Goal: Task Accomplishment & Management: Manage account settings

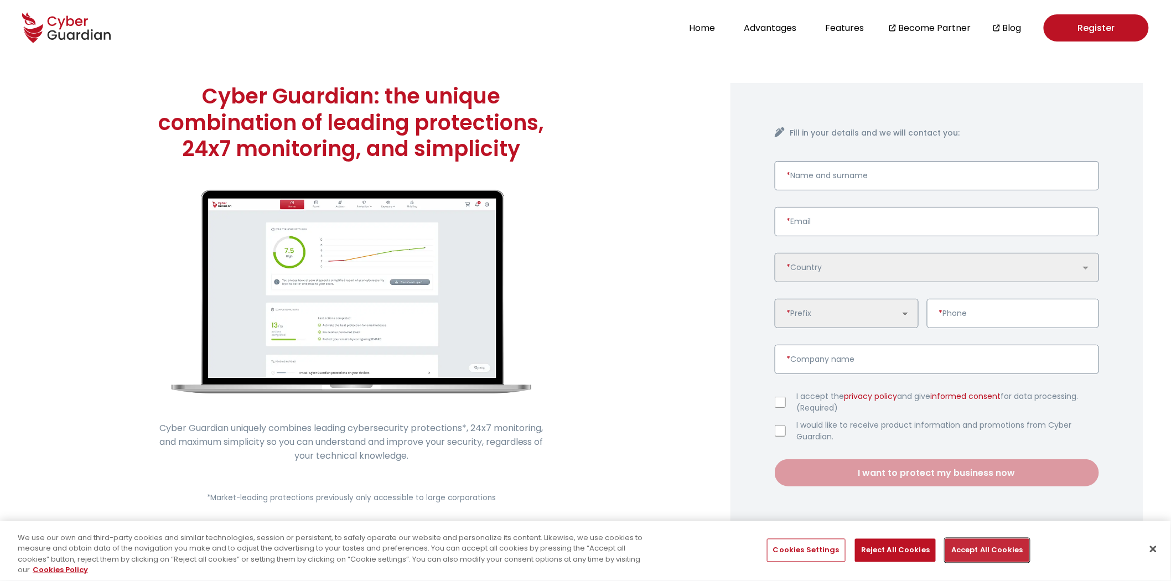
drag, startPoint x: 997, startPoint y: 549, endPoint x: 1047, endPoint y: 193, distance: 359.3
click at [997, 549] on button "Accept All Cookies" at bounding box center [987, 550] width 84 height 23
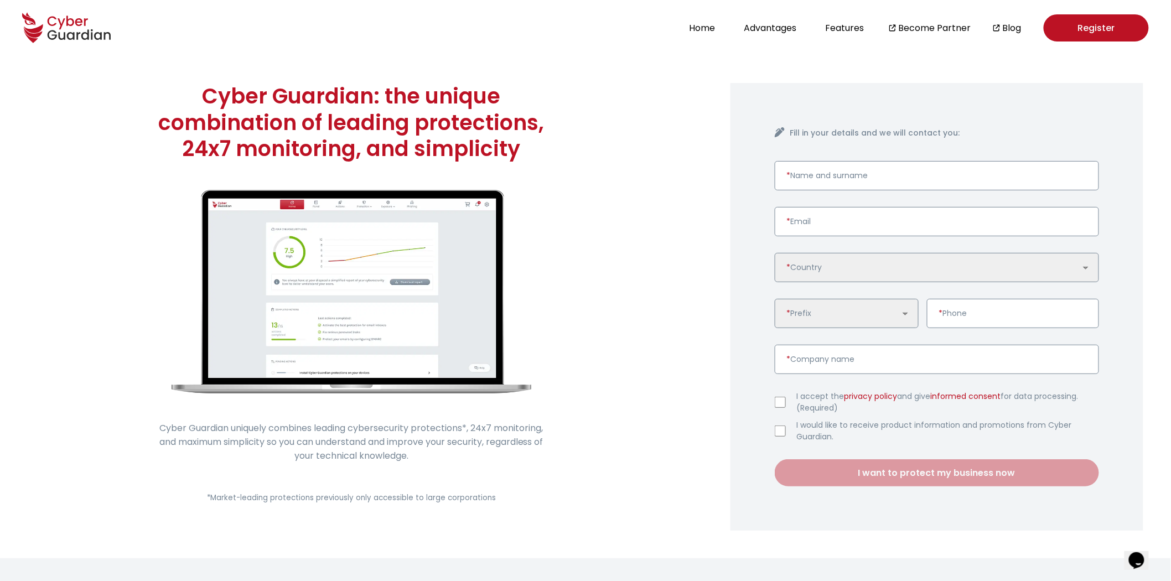
click at [1099, 37] on link "Register" at bounding box center [1096, 27] width 105 height 27
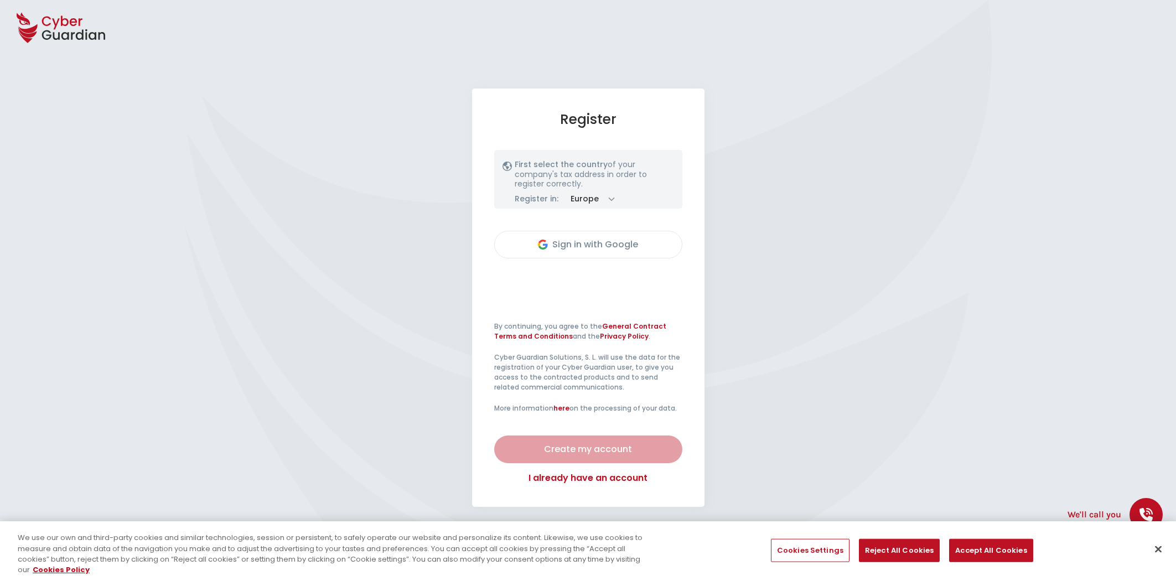
select select "English"
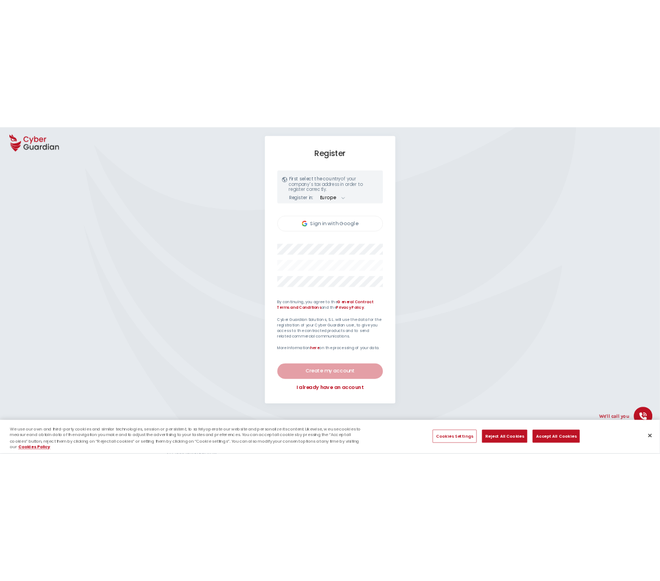
scroll to position [123, 0]
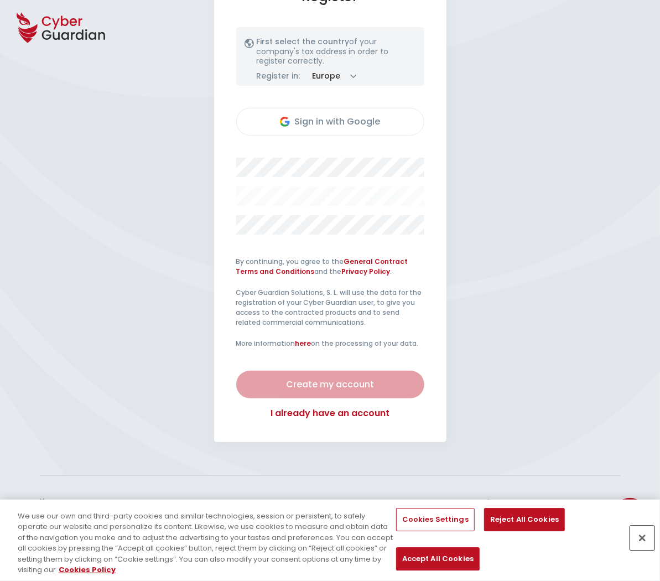
click at [640, 539] on button "Close" at bounding box center [642, 538] width 24 height 24
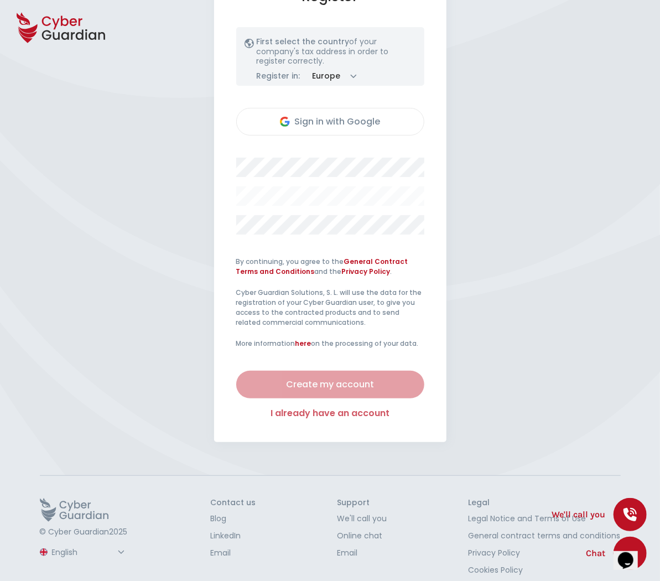
click at [317, 417] on link "I already have an account" at bounding box center [330, 413] width 188 height 13
